Goal: Communication & Community: Answer question/provide support

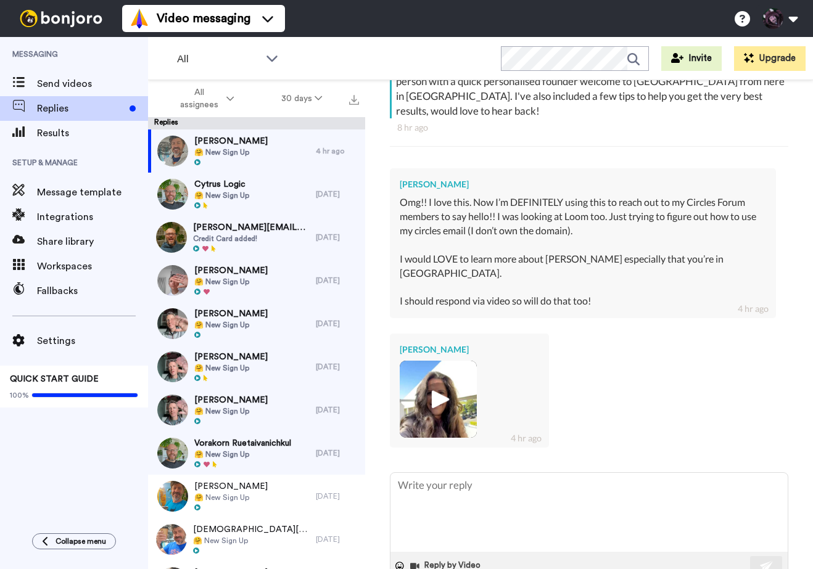
scroll to position [254, 0]
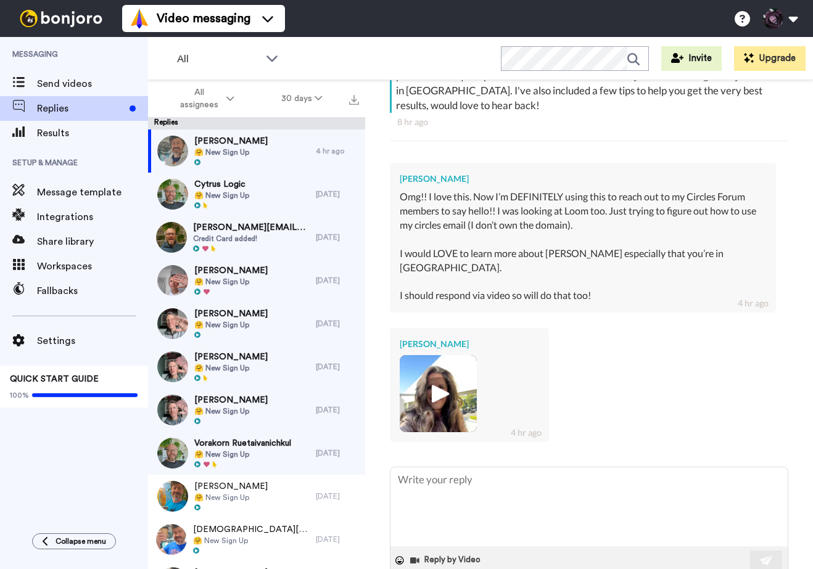
click at [439, 377] on img at bounding box center [438, 394] width 34 height 34
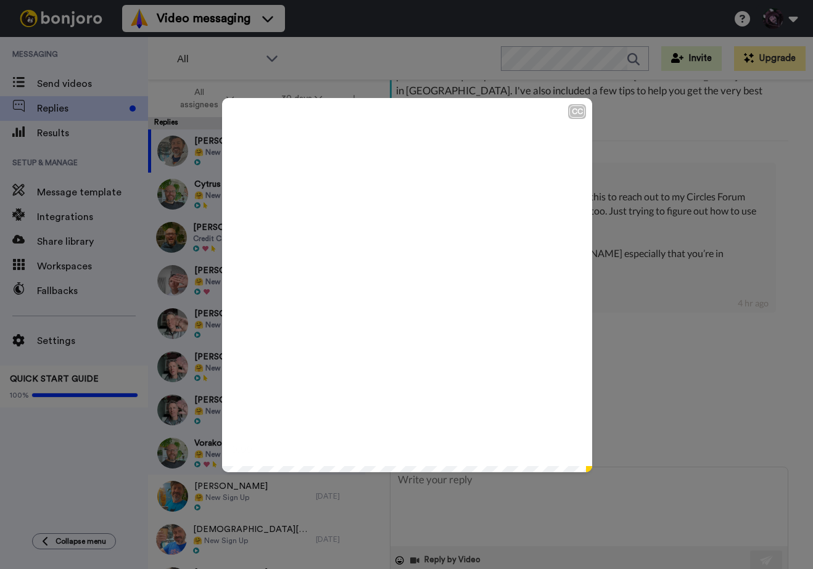
click at [407, 288] on icon "Play/Pause" at bounding box center [407, 285] width 33 height 59
click at [642, 382] on div "CC Play/Pause Right back at you with a great video. 0:23 / 0:26" at bounding box center [406, 284] width 813 height 569
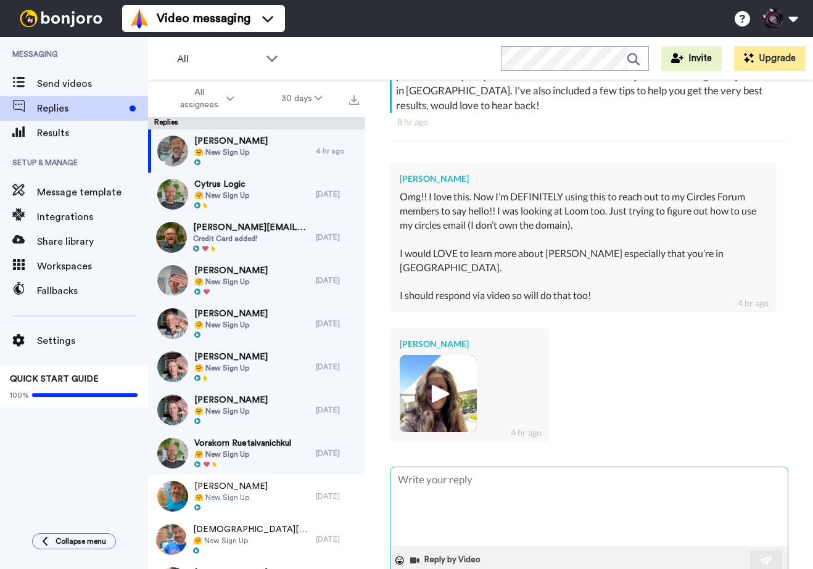
click at [502, 468] on textarea at bounding box center [589, 507] width 397 height 79
type textarea "E"
type textarea "x"
type textarea "En"
type textarea "x"
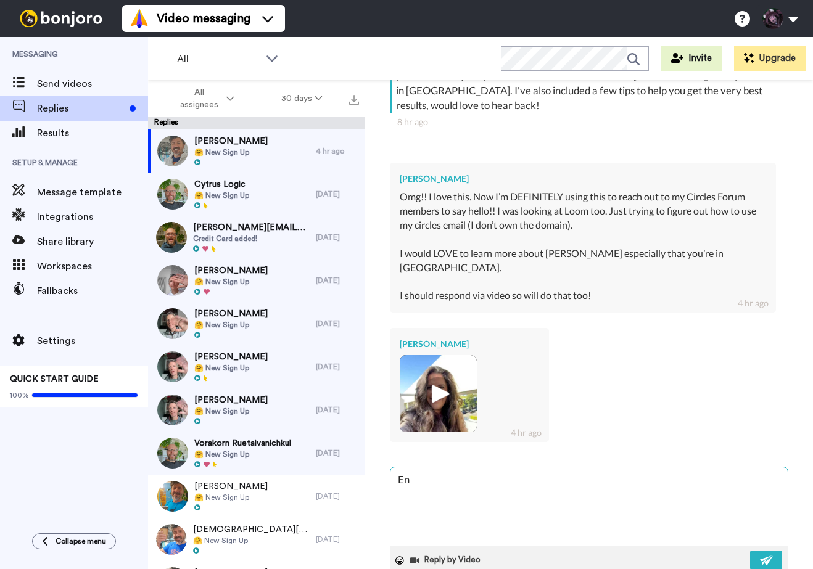
type textarea "Enj"
type textarea "x"
type textarea "Enjo"
type textarea "x"
type textarea "Enjoy"
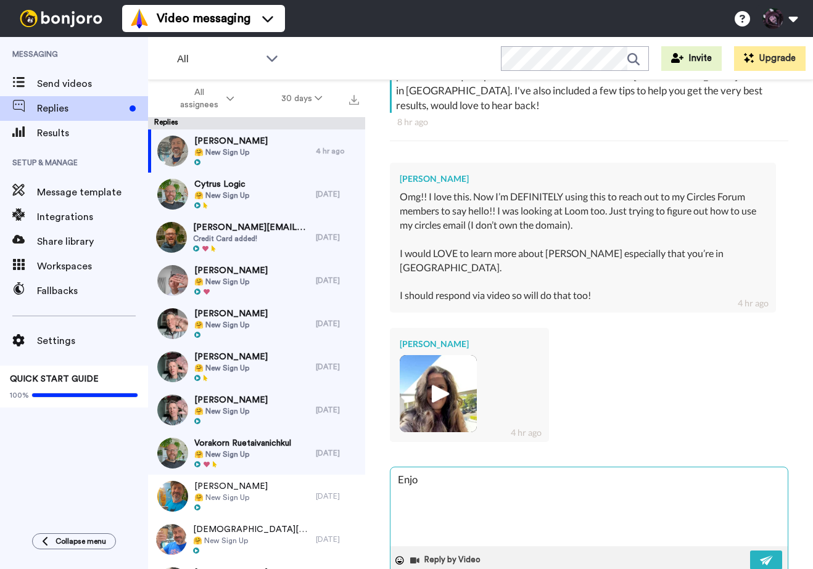
type textarea "x"
type textarea "Enjoy"
type textarea "x"
type textarea "Enjoy rt"
type textarea "x"
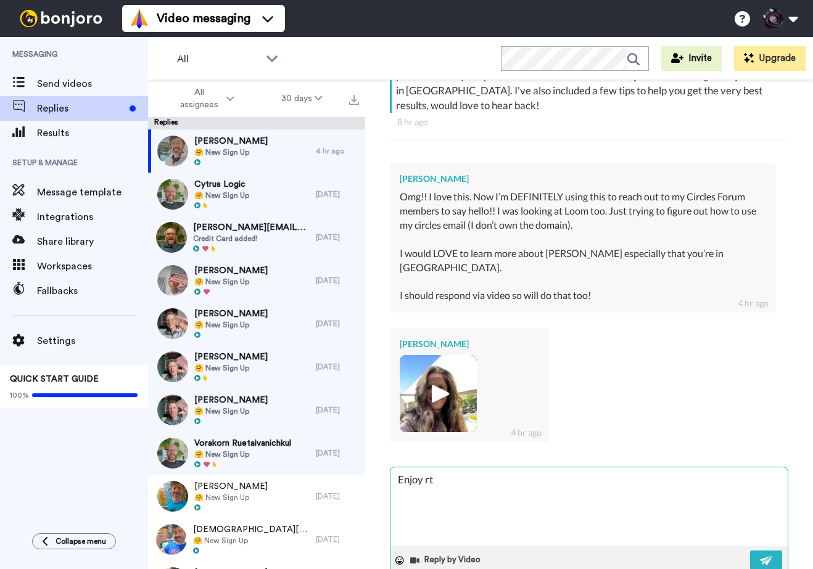
type textarea "Enjoy rtg"
type textarea "x"
type textarea "Enjoy rtgh"
type textarea "x"
type textarea "Enjoy rtghe"
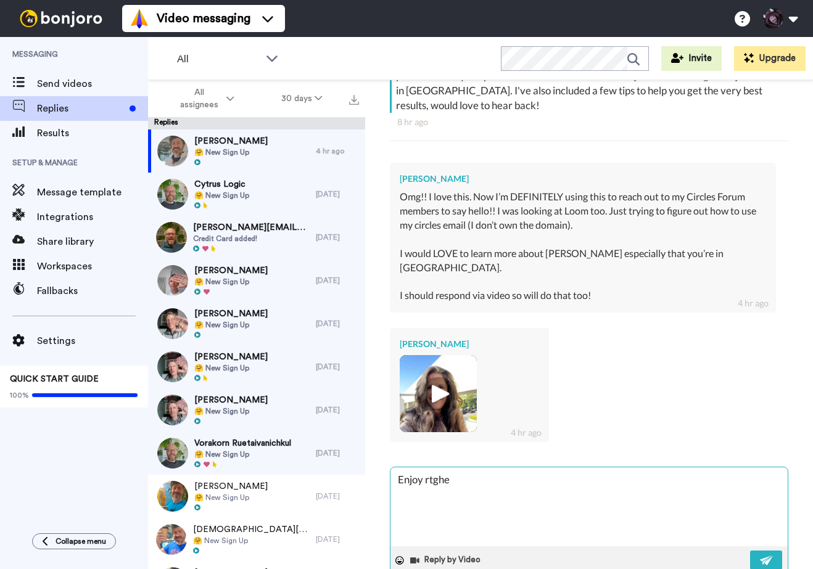
type textarea "x"
type textarea "Enjoy rtghe"
type textarea "x"
type textarea "Enjoy rtghe"
type textarea "x"
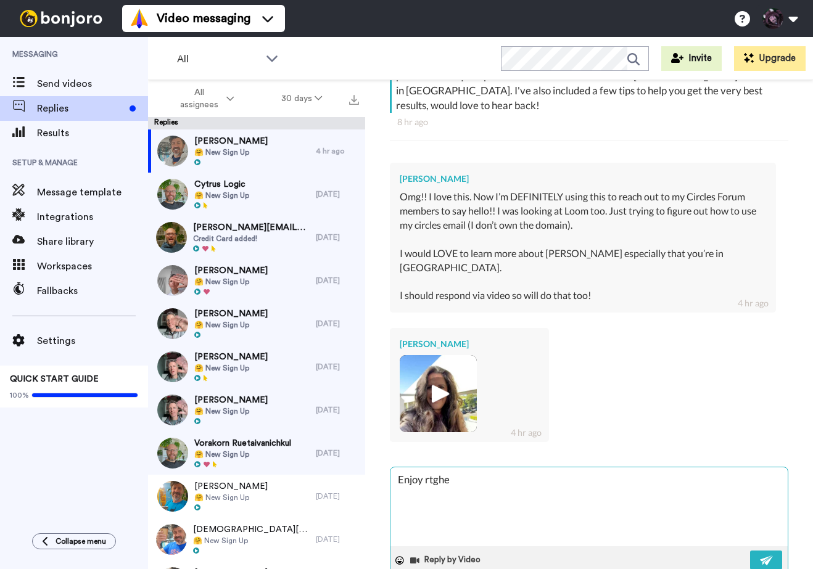
type textarea "Enjoy rtgh"
type textarea "x"
type textarea "Enjoy rtg"
type textarea "x"
type textarea "Enjoy rt"
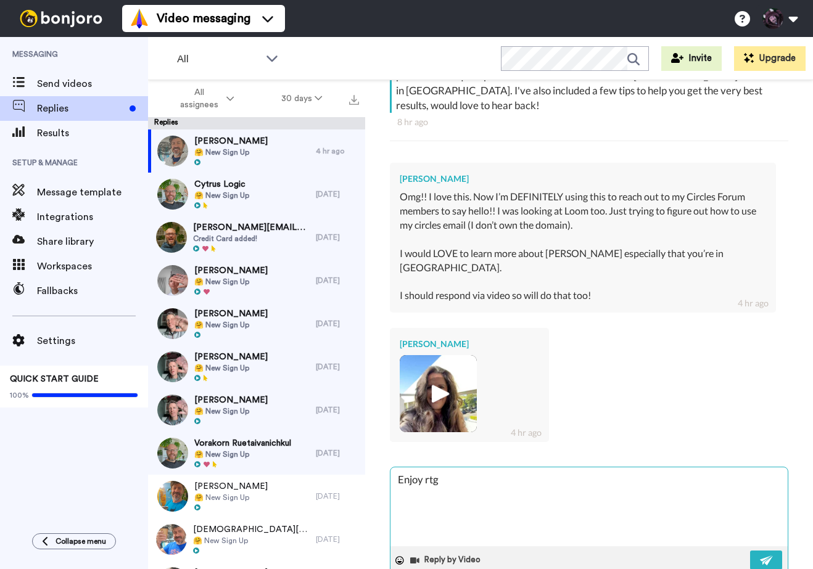
type textarea "x"
type textarea "Enjoy r"
type textarea "x"
type textarea "Enjoy"
type textarea "x"
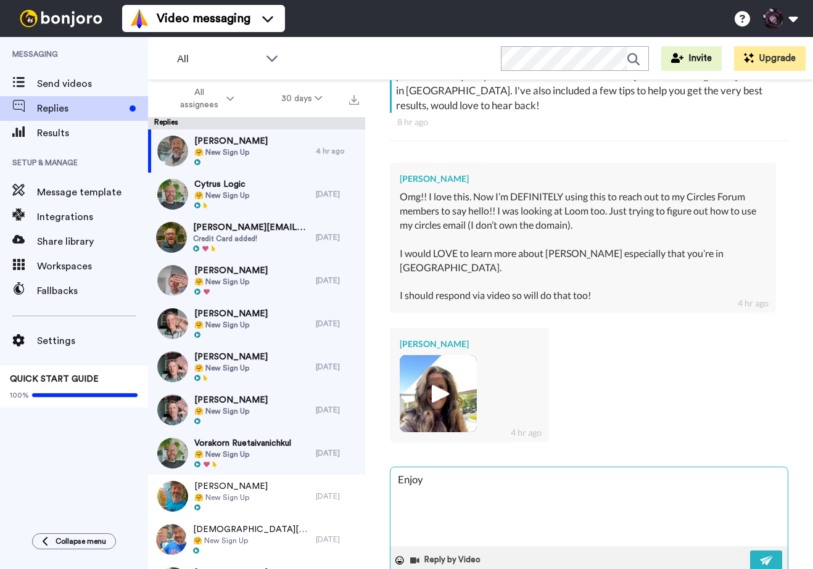
type textarea "Enjoy t"
type textarea "x"
type textarea "Enjoy th"
type textarea "x"
type textarea "Enjoy the"
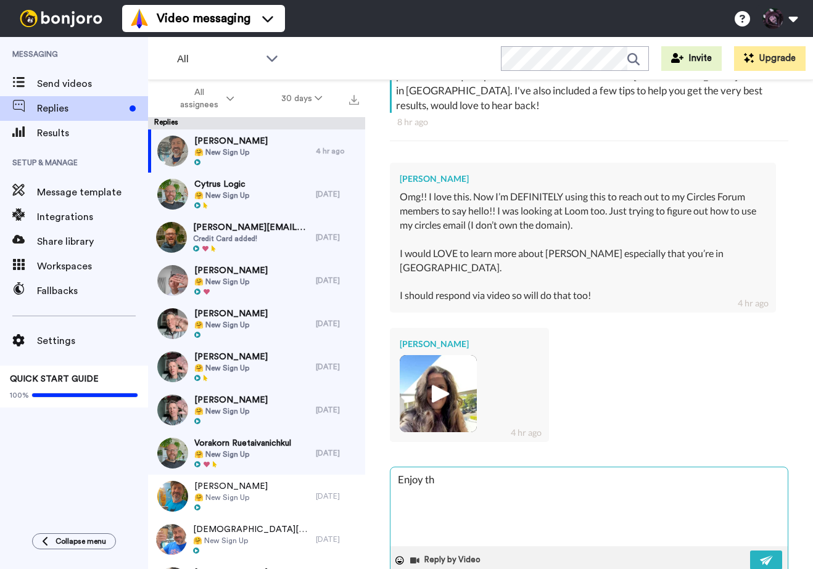
type textarea "x"
type textarea "Enjoy the"
type textarea "x"
type textarea "Enjoy the t"
type textarea "x"
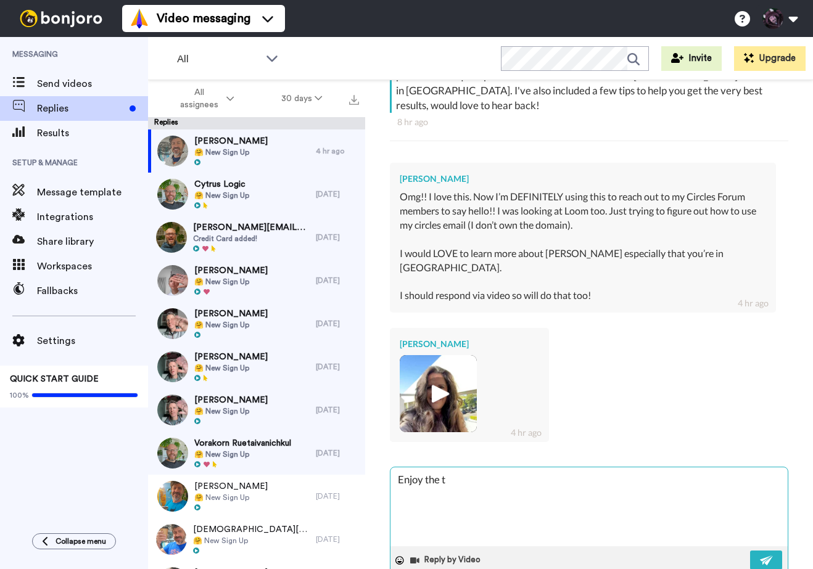
type textarea "Enjoy the tr"
type textarea "x"
type textarea "Enjoy the tri"
type textarea "x"
type textarea "Enjoy the trip"
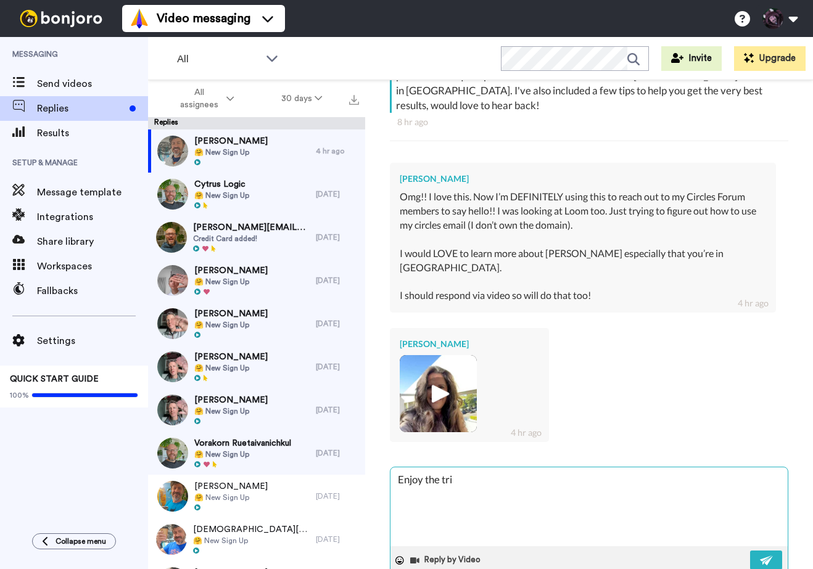
type textarea "x"
type textarea "Enjoy the tripe"
type textarea "x"
type textarea "Enjoy the trip"
type textarea "x"
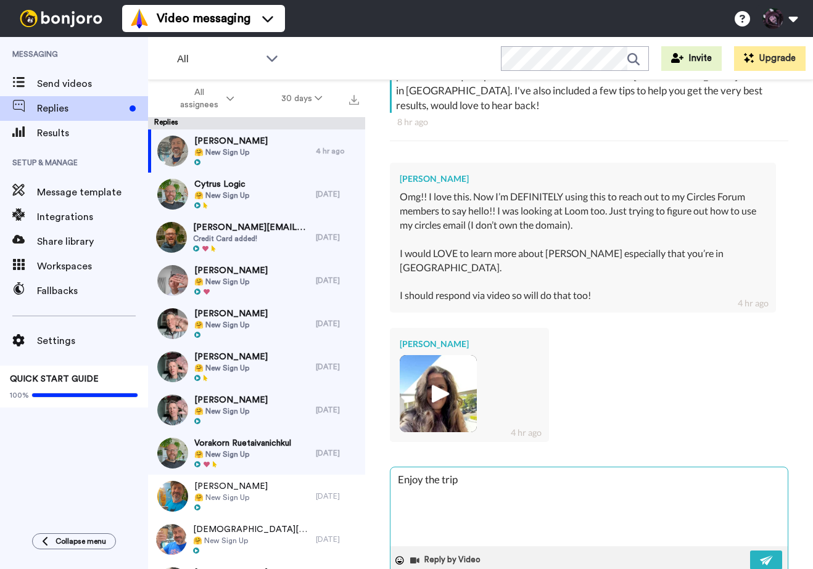
type textarea "Enjoy the trip"
type textarea "x"
type textarea "Enjoy the trip J"
type textarea "x"
type textarea "Enjoy the trip Ju"
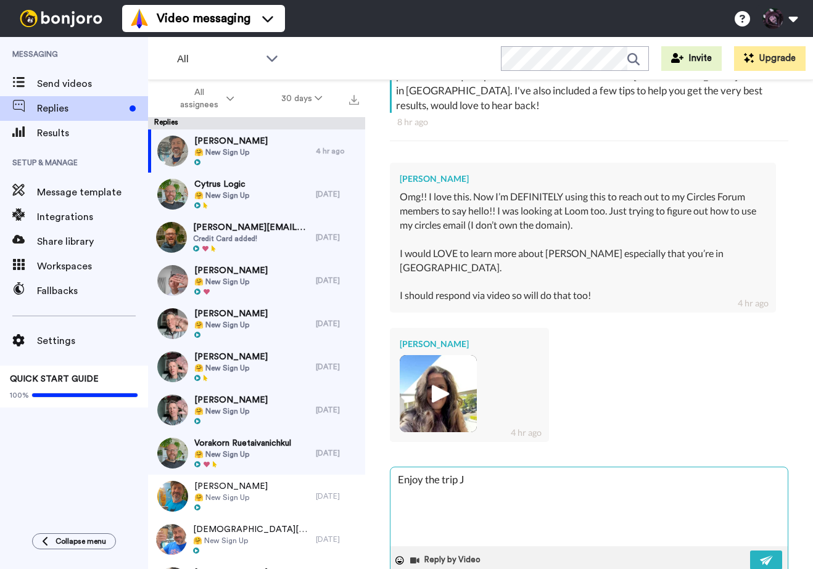
type textarea "x"
type textarea "Enjoy the trip Jul"
type textarea "x"
type textarea "Enjoy the trip Juli"
type textarea "x"
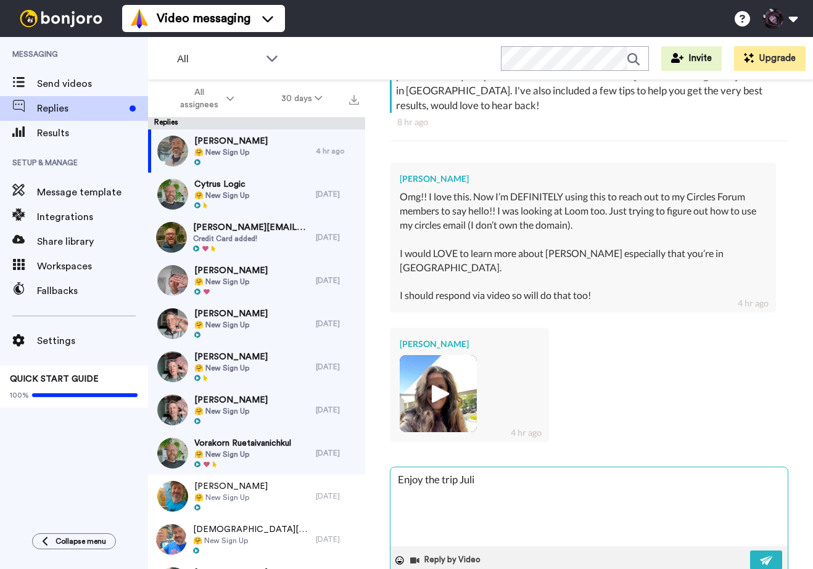
type textarea "Enjoy the trip Julie"
type textarea "x"
type textarea "Enjoy the trip Julie!"
type textarea "x"
type textarea "Enjoy the trip Julie!"
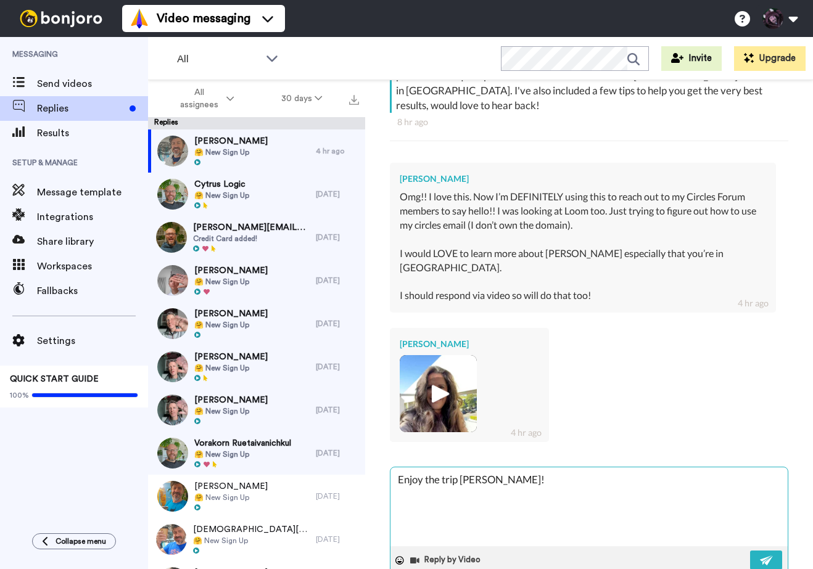
type textarea "x"
type textarea "Enjoy the trip Julie! W"
type textarea "x"
type textarea "Enjoy the trip Julie! Wh"
type textarea "x"
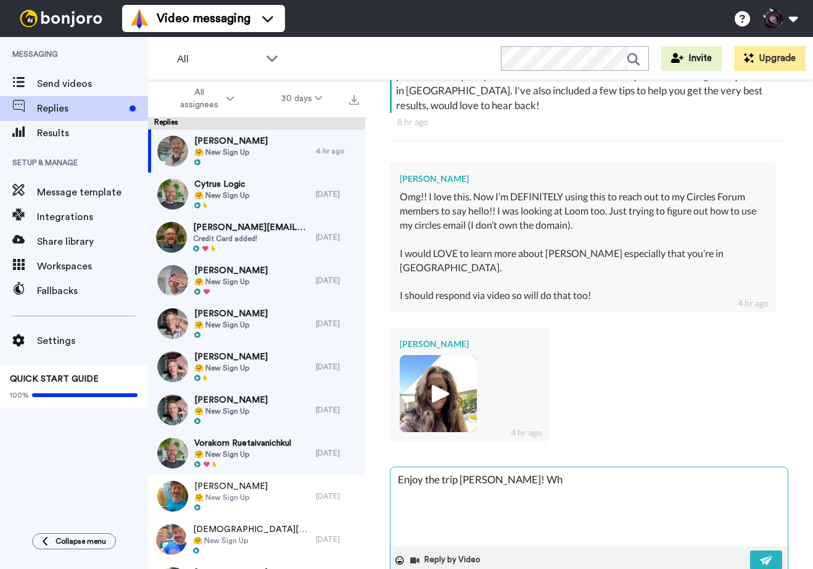
type textarea "Enjoy the trip Julie! Whe"
type textarea "x"
type textarea "Enjoy the trip Julie! When"
type textarea "x"
type textarea "Enjoy the trip Julie! When"
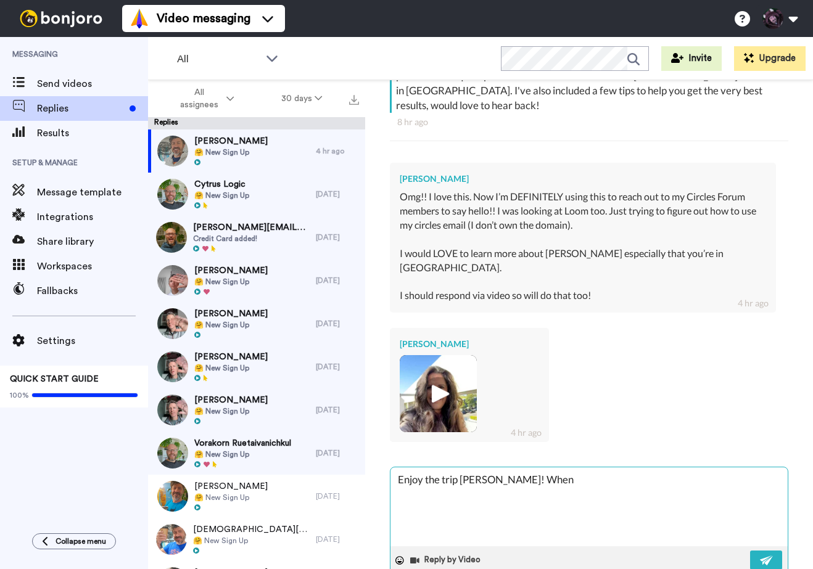
type textarea "x"
type textarea "Enjoy the trip Julie! When y"
type textarea "x"
type textarea "Enjoy the trip Julie! When yo"
type textarea "x"
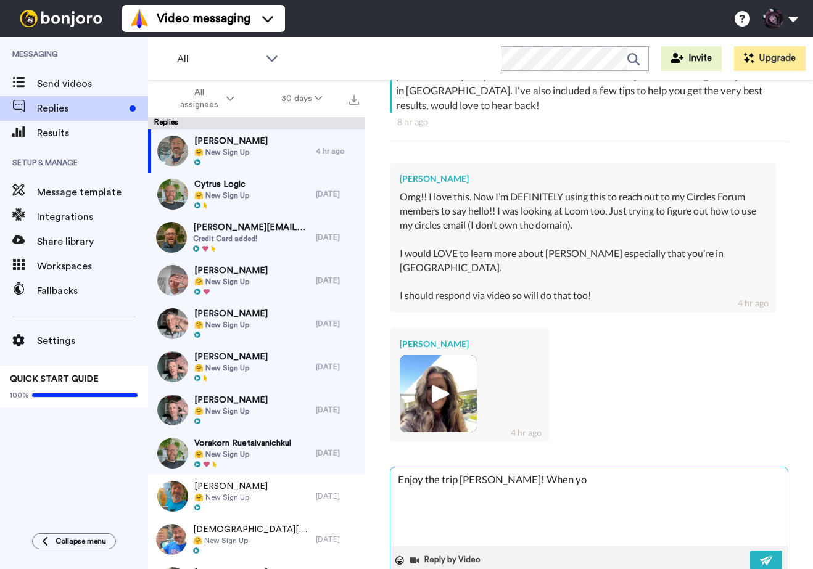
type textarea "Enjoy the trip Julie! When you"
type textarea "x"
type textarea "Enjoy the trip Julie! When you'"
type textarea "x"
type textarea "Enjoy the trip Julie! When you'r"
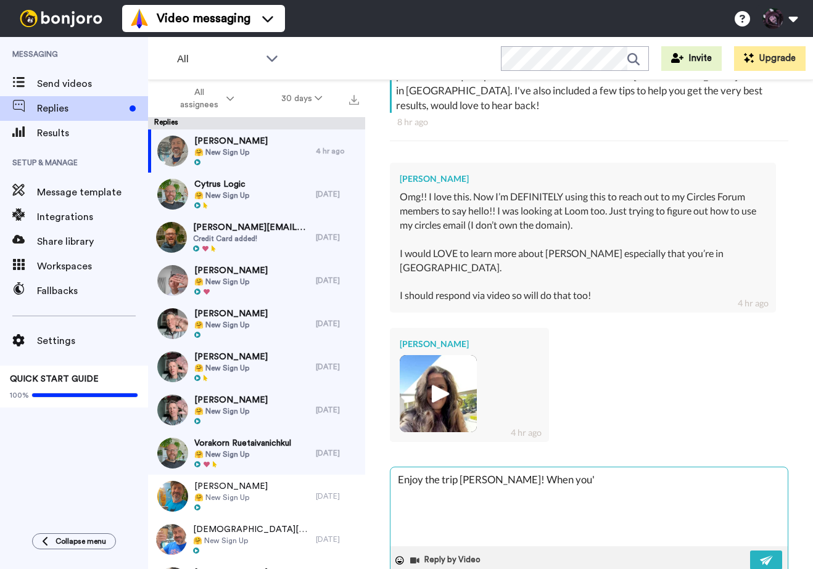
type textarea "x"
type textarea "Enjoy the trip Julie! When you're"
type textarea "x"
type textarea "Enjoy the trip Julie! When you're"
type textarea "x"
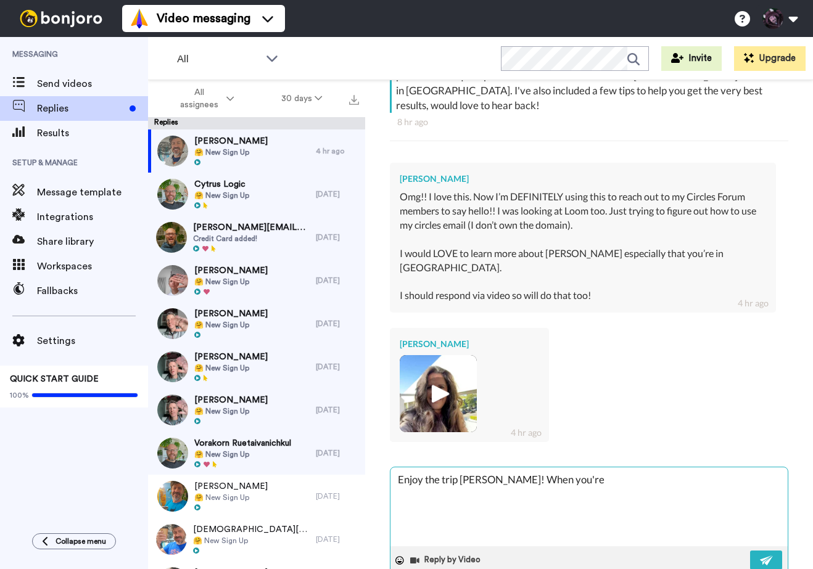
type textarea "Enjoy the trip Julie! When you're b"
type textarea "x"
type textarea "Enjoy the trip Julie! When you're ba"
type textarea "x"
type textarea "Enjoy the trip Julie! When you're bac"
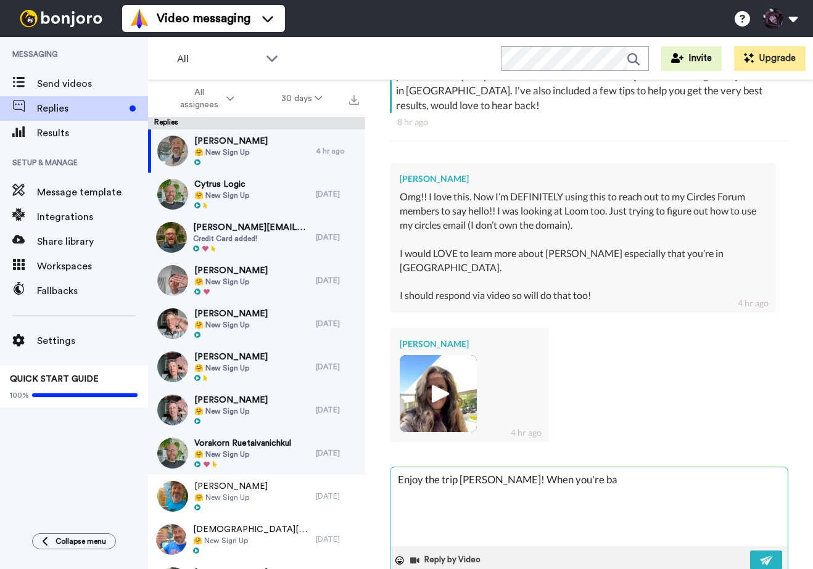
type textarea "x"
type textarea "Enjoy the trip Julie! When you're back"
type textarea "x"
type textarea "Enjoy the trip Julie! When you're back"
type textarea "x"
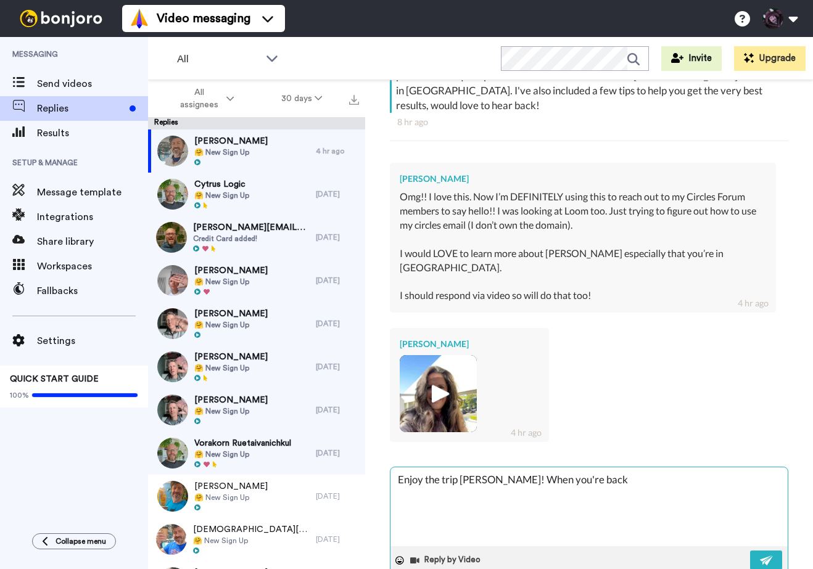
type textarea "Enjoy the trip Julie! When you're back m"
type textarea "x"
type textarea "Enjoy the trip Julie! When you're back ma"
type textarea "x"
type textarea "Enjoy the trip Julie! When you're back may"
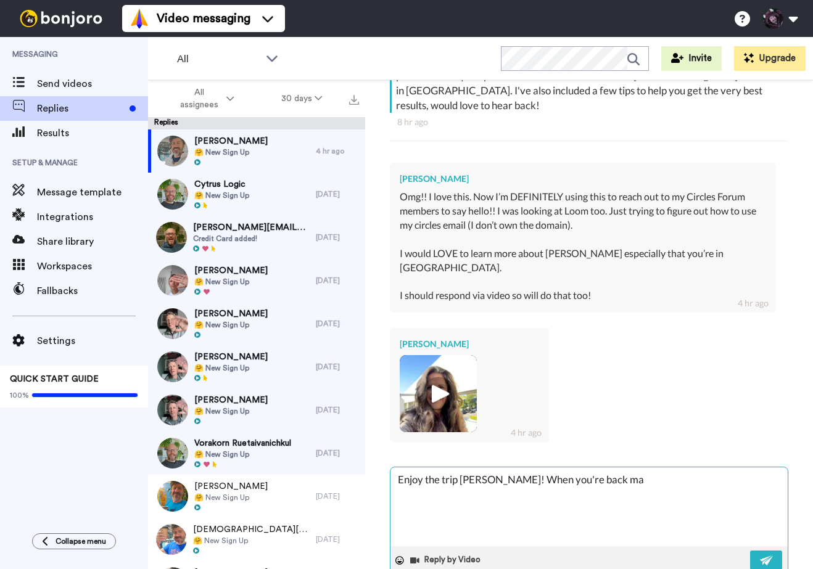
type textarea "x"
type textarea "Enjoy the trip Julie! When you're back mayb"
type textarea "x"
type textarea "Enjoy the trip Julie! When you're back maybe"
type textarea "x"
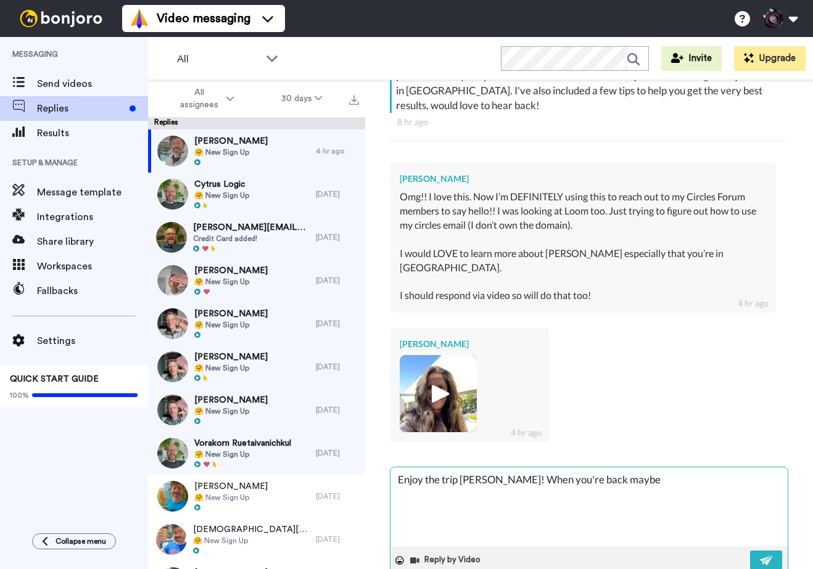
type textarea "Enjoy the trip Julie! When you're back maybe"
type textarea "x"
type textarea "Enjoy the trip Julie! When you're back maybe g"
type textarea "x"
type textarea "Enjoy the trip Julie! When you're back maybe gr"
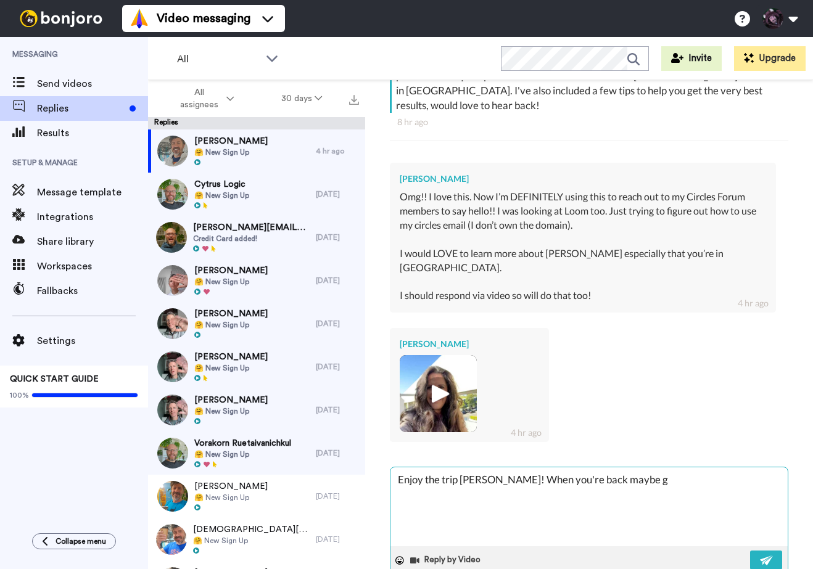
type textarea "x"
type textarea "Enjoy the trip Julie! When you're back maybe gra"
type textarea "x"
type textarea "Enjoy the trip Julie! When you're back maybe grab"
type textarea "x"
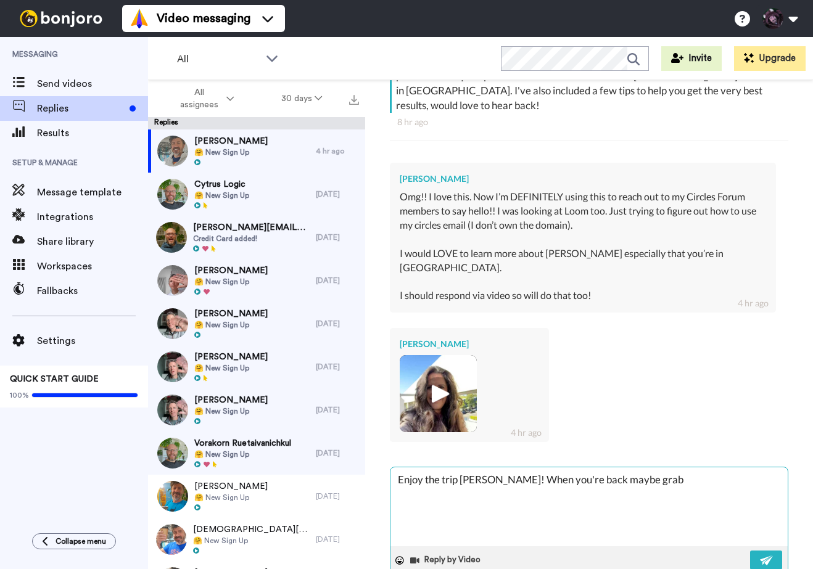
type textarea "Enjoy the trip Julie! When you're back maybe grab"
type textarea "x"
type textarea "Enjoy the trip Julie! When you're back maybe grab a"
type textarea "x"
type textarea "Enjoy the trip Julie! When you're back maybe grab a"
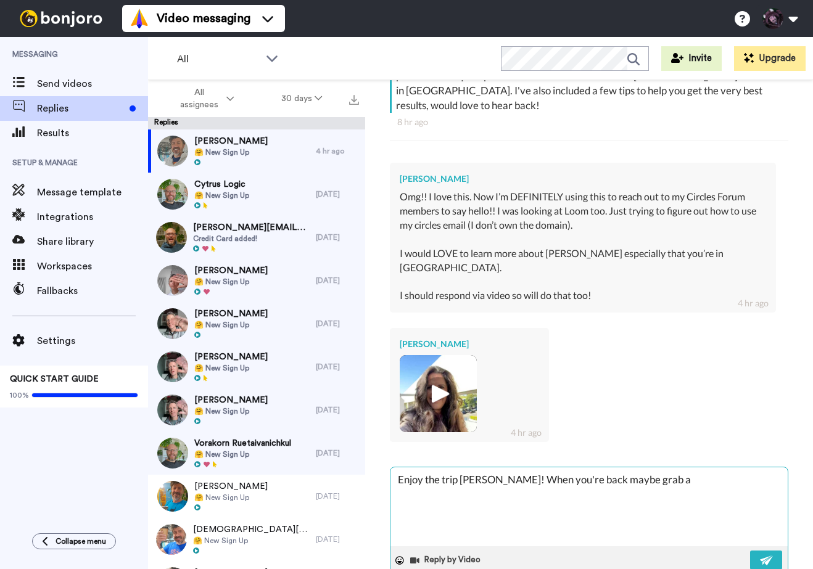
type textarea "x"
type textarea "Enjoy the trip Julie! When you're back maybe grab a c"
type textarea "x"
type textarea "Enjoy the trip Julie! When you're back maybe grab a ca"
type textarea "x"
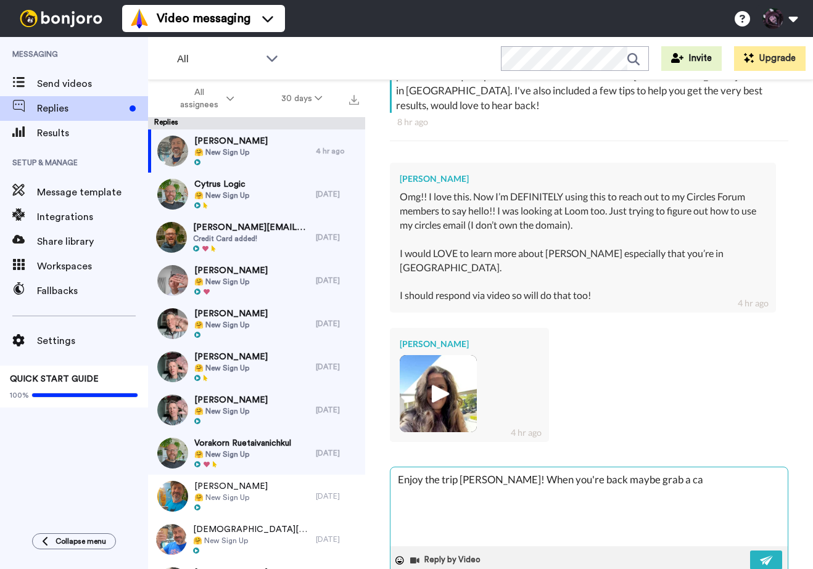
type textarea "Enjoy the trip Julie! When you're back maybe grab a cal"
type textarea "x"
type textarea "Enjoy the trip Julie! When you're back maybe grab a call"
type textarea "x"
type textarea "Enjoy the trip Julie! When you're back maybe grab a call"
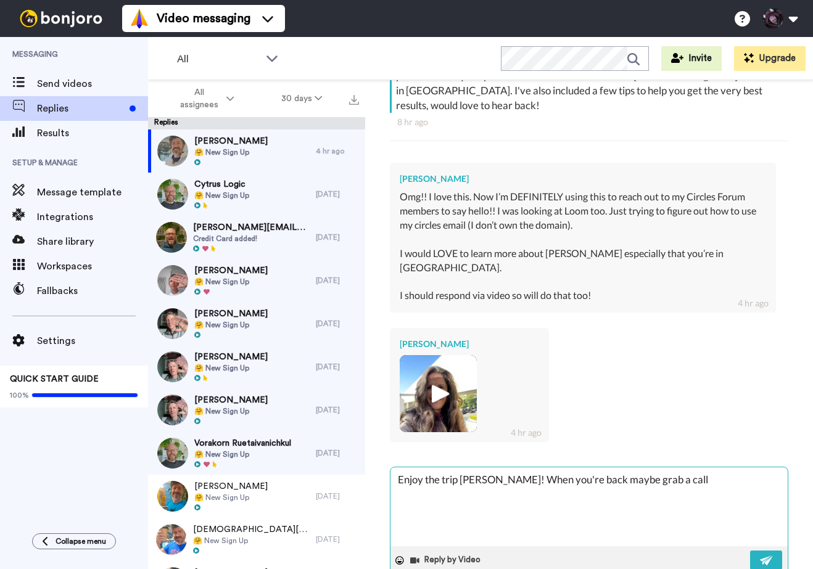
type textarea "x"
type textarea "Enjoy the trip Julie! When you're back maybe grab a call w"
type textarea "x"
type textarea "Enjoy the trip Julie! When you're back maybe grab a call wi"
type textarea "x"
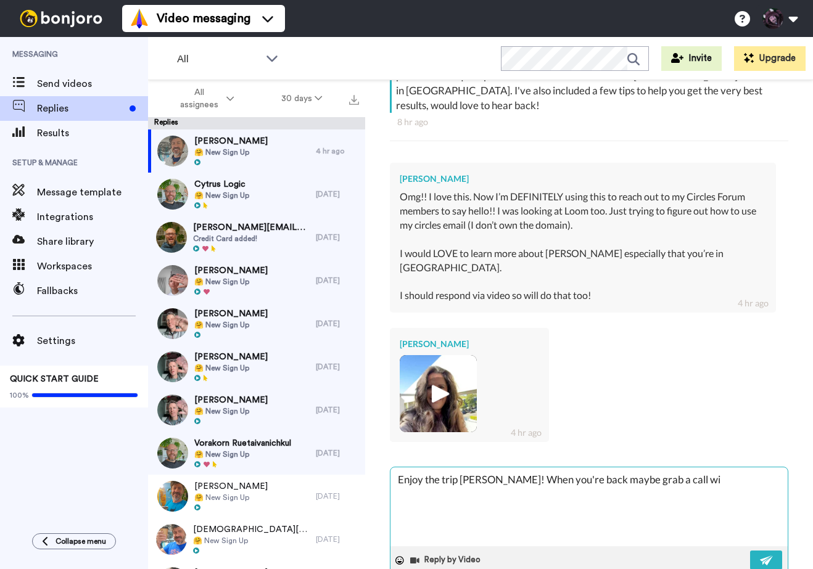
type textarea "Enjoy the trip Julie! When you're back maybe grab a call wit"
type textarea "x"
type textarea "Enjoy the trip Julie! When you're back maybe grab a call with"
type textarea "x"
type textarea "Enjoy the trip Julie! When you're back maybe grab a call with"
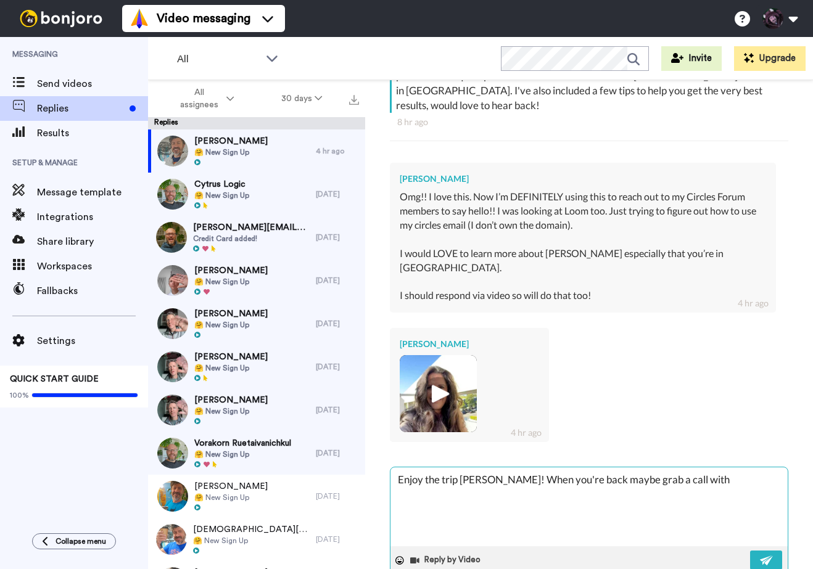
type textarea "x"
type textarea "Enjoy the trip Julie! When you're back maybe grab a call with u"
type textarea "x"
type textarea "Enjoy the trip Julie! When you're back maybe grab a call with us"
type textarea "x"
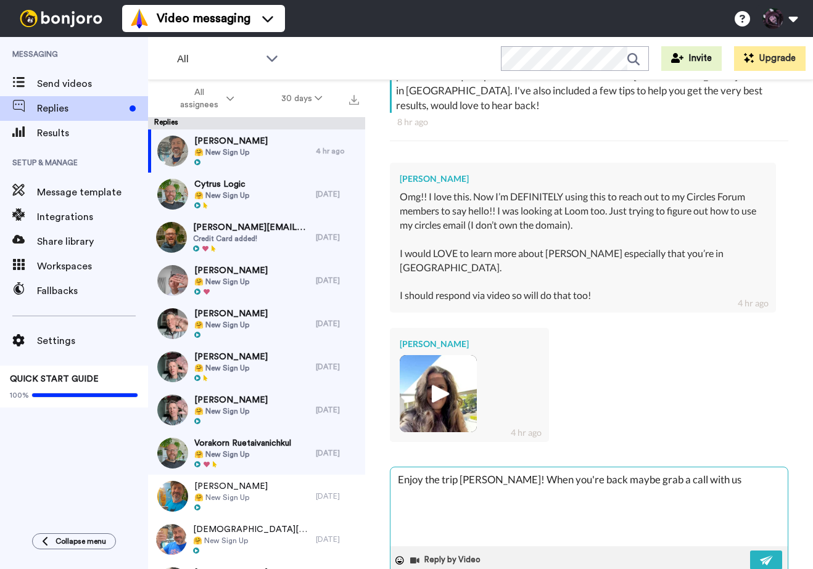
type textarea "Enjoy the trip Julie! When you're back maybe grab a call with us"
type textarea "x"
type textarea "Enjoy the trip Julie! When you're back maybe grab a call with us a"
type textarea "x"
type textarea "Enjoy the trip Julie! When you're back maybe grab a call with us an"
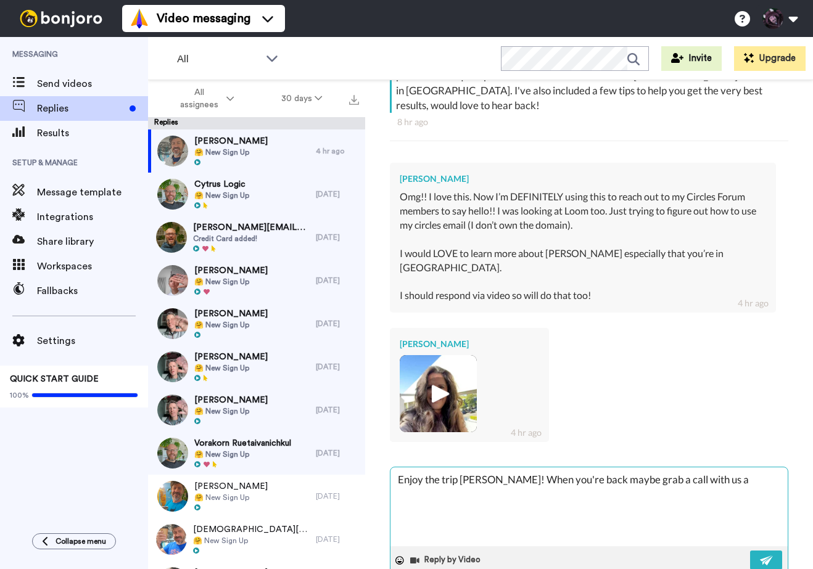
type textarea "x"
type textarea "Enjoy the trip Julie! When you're back maybe grab a call with us and"
type textarea "x"
type textarea "Enjoy the trip Julie! When you're back maybe grab a call with us and"
type textarea "x"
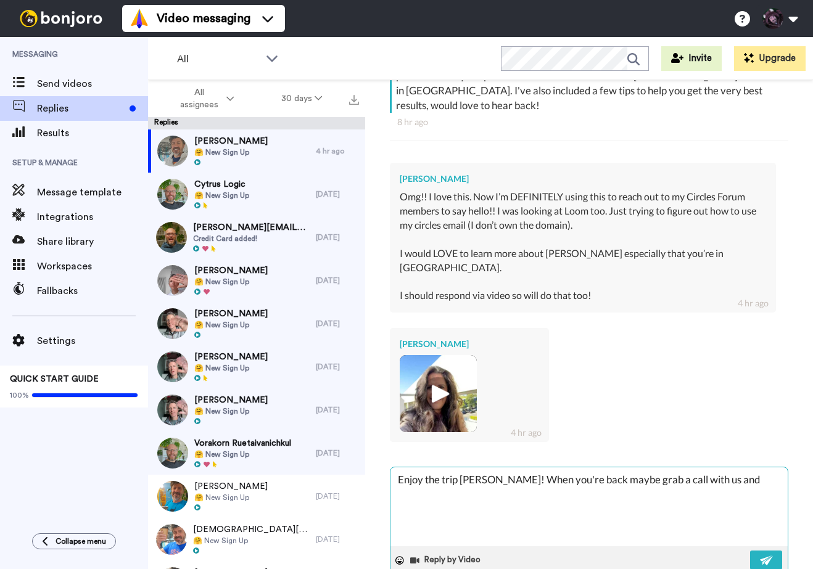
type textarea "Enjoy the trip Julie! When you're back maybe grab a call with us and w"
type textarea "x"
type textarea "Enjoy the trip Julie! When you're back maybe grab a call with us and we"
type textarea "x"
type textarea "Enjoy the trip Julie! When you're back maybe grab a call with us and we"
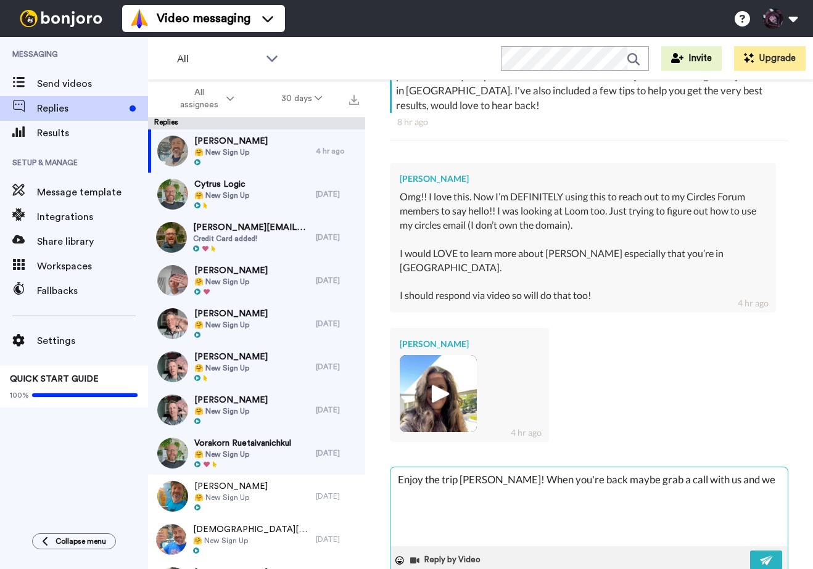
type textarea "x"
type textarea "Enjoy the trip Julie! When you're back maybe grab a call with us and we c"
type textarea "x"
type textarea "Enjoy the trip Julie! When you're back maybe grab a call with us and we ca"
type textarea "x"
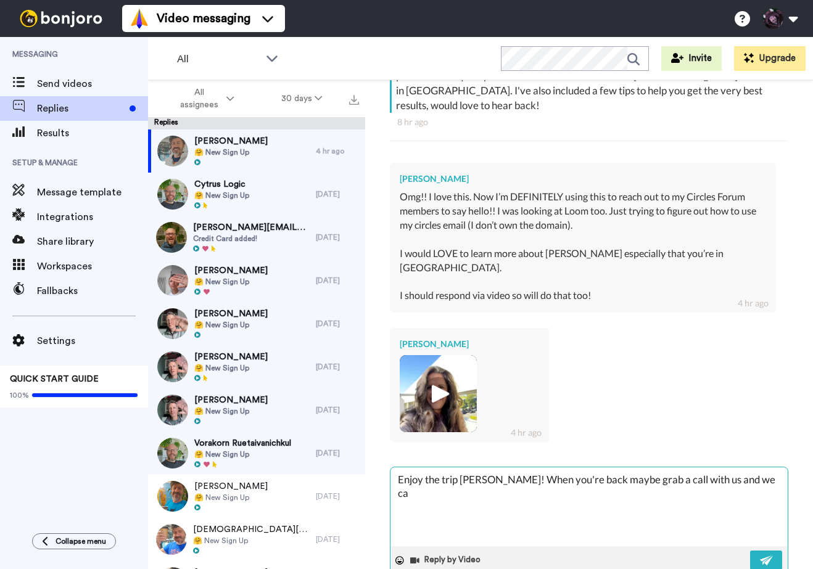
type textarea "Enjoy the trip Julie! When you're back maybe grab a call with us and we can"
type textarea "x"
type textarea "Enjoy the trip Julie! When you're back maybe grab a call with us and we can"
type textarea "x"
type textarea "Enjoy the trip Julie! When you're back maybe grab a call with us and we can s"
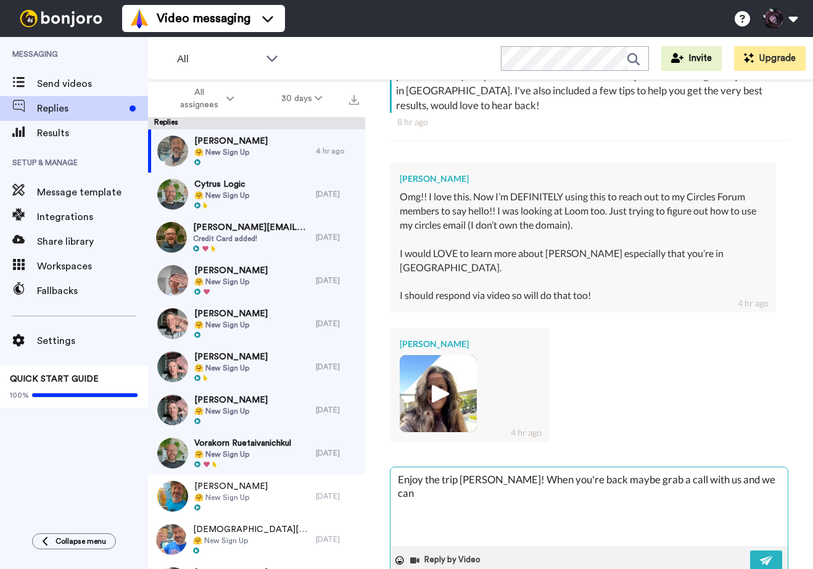
type textarea "x"
type textarea "Enjoy the trip Julie! When you're back maybe grab a call with us and we can se"
type textarea "x"
type textarea "Enjoy the trip Julie! When you're back maybe grab a call with us and we can see"
type textarea "x"
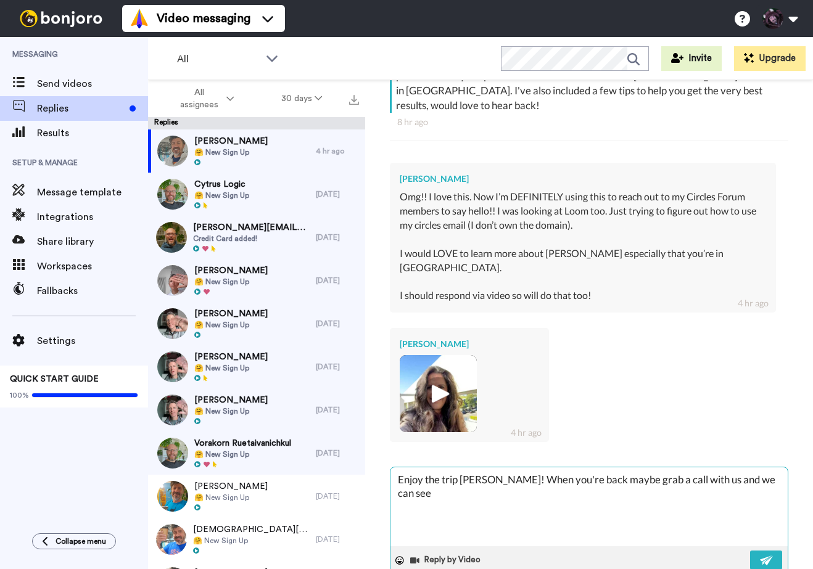
type textarea "Enjoy the trip Julie! When you're back maybe grab a call with us and we can see"
type textarea "x"
type textarea "Enjoy the trip Julie! When you're back maybe grab a call with us and we can see…"
type textarea "x"
type textarea "Enjoy the trip Julie! When you're back maybe grab a call with us and we can see…"
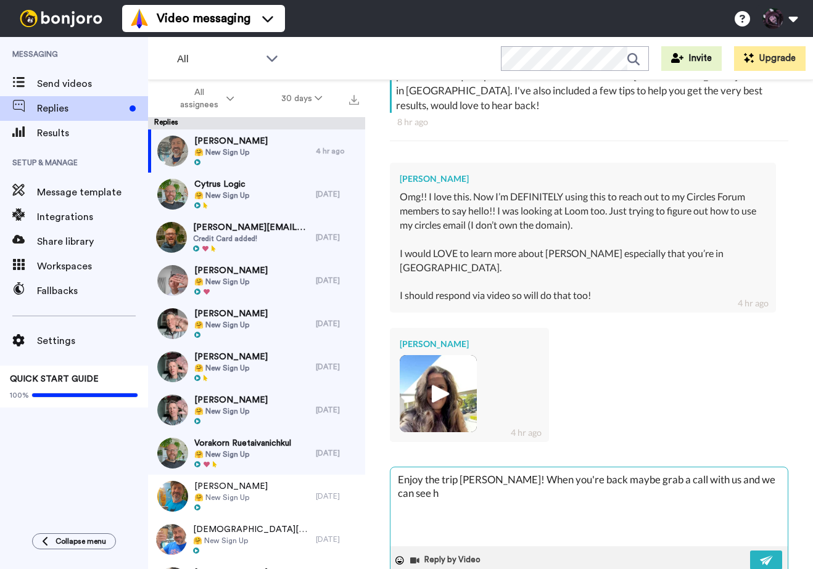
type textarea "x"
type textarea "Enjoy the trip Julie! When you're back maybe grab a call with us and we can see…"
type textarea "x"
type textarea "Enjoy the trip Julie! When you're back maybe grab a call with us and we can see…"
type textarea "x"
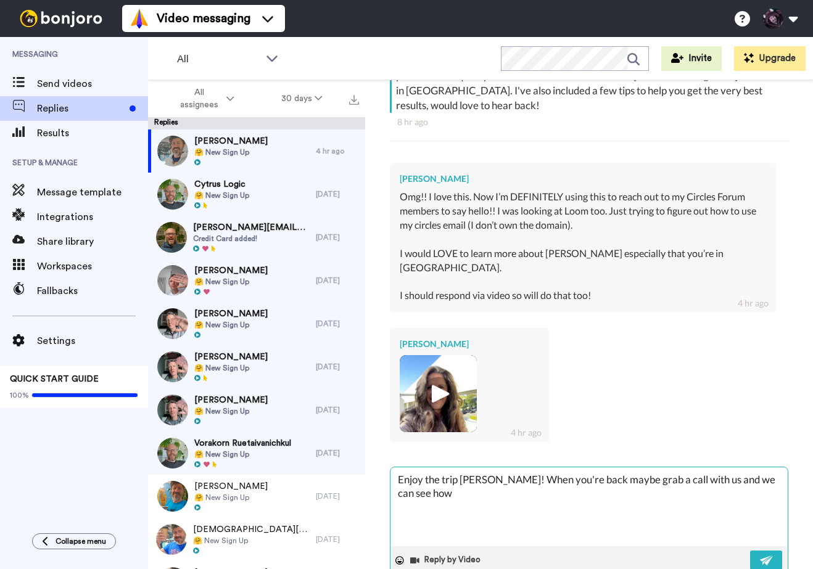
type textarea "Enjoy the trip Julie! When you're back maybe grab a call with us and we can see…"
type textarea "x"
type textarea "Enjoy the trip Julie! When you're back maybe grab a call with us and we can see…"
type textarea "x"
type textarea "Enjoy the trip Julie! When you're back maybe grab a call with us and we can see…"
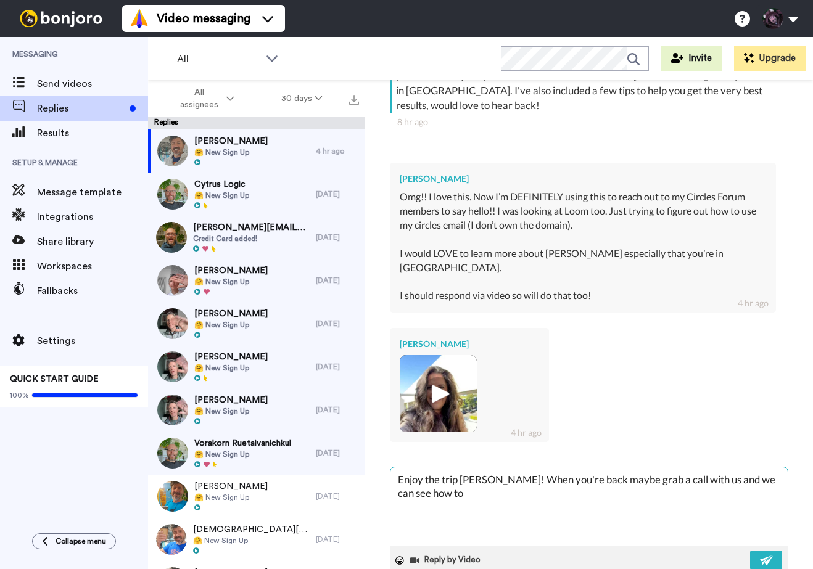
type textarea "x"
click at [768, 551] on button at bounding box center [766, 560] width 32 height 19
